Goal: Information Seeking & Learning: Learn about a topic

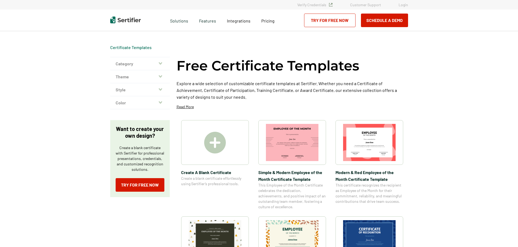
click at [367, 138] on img at bounding box center [369, 142] width 53 height 37
